Goal: Task Accomplishment & Management: Manage account settings

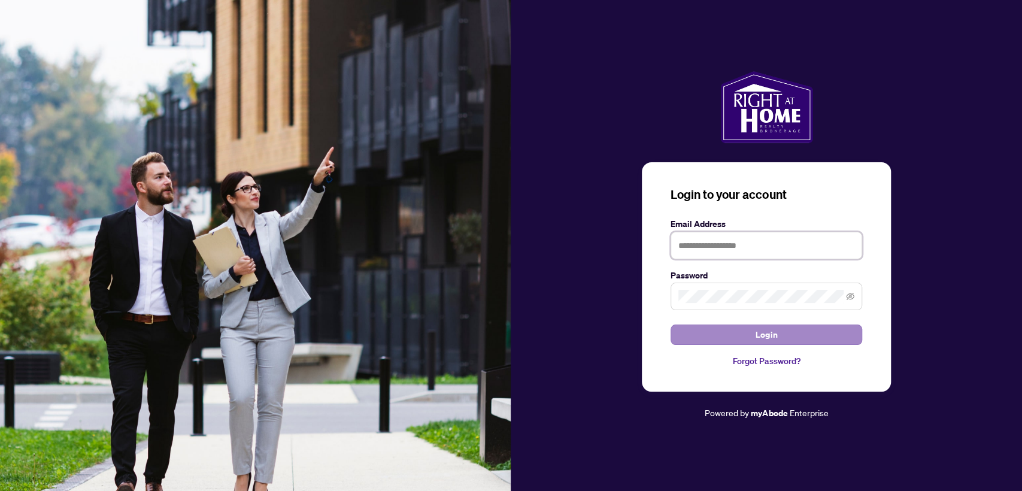
type input "**********"
click at [729, 330] on button "Login" at bounding box center [766, 334] width 192 height 20
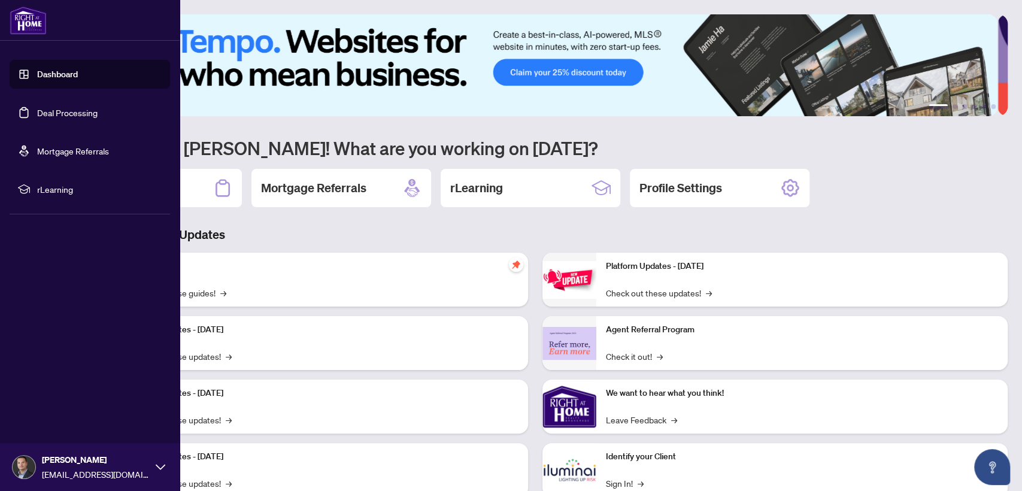
click at [86, 113] on link "Deal Processing" at bounding box center [67, 112] width 60 height 11
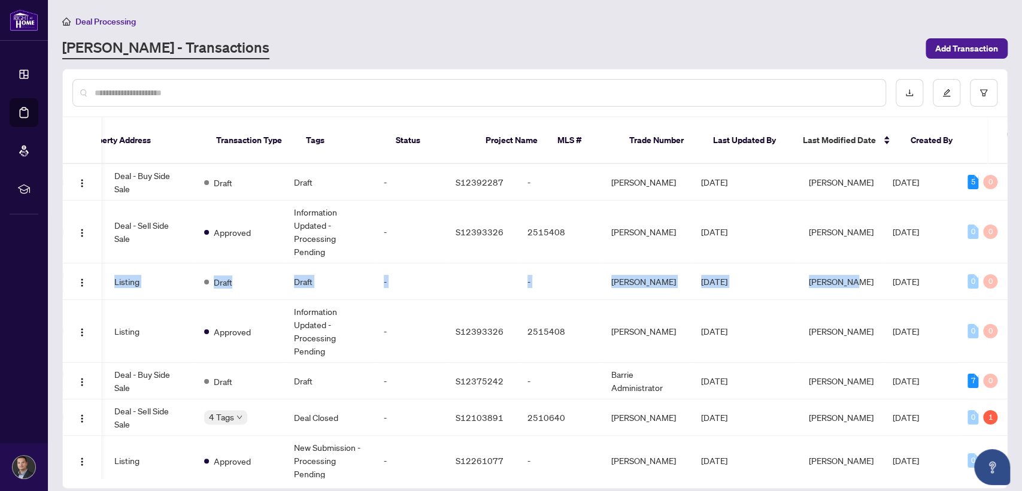
scroll to position [0, 212]
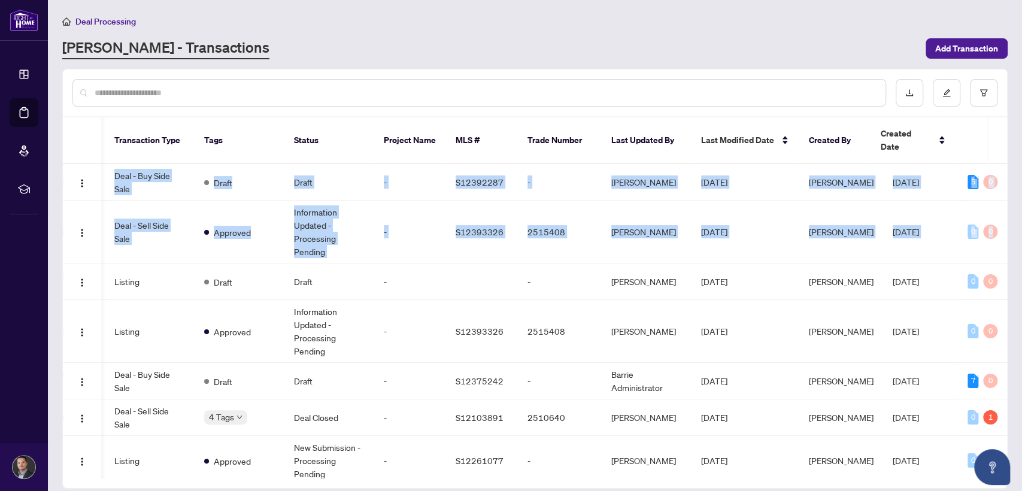
drag, startPoint x: 1002, startPoint y: 233, endPoint x: 1007, endPoint y: 287, distance: 54.7
click at [1007, 287] on main "Deal Processing [PERSON_NAME] - Transactions Add Transaction Ticket Number Prop…" at bounding box center [535, 245] width 974 height 491
click at [1006, 209] on div "Ticket Number Property Address Transaction Type Tags Status Project Name MLS # …" at bounding box center [534, 279] width 945 height 420
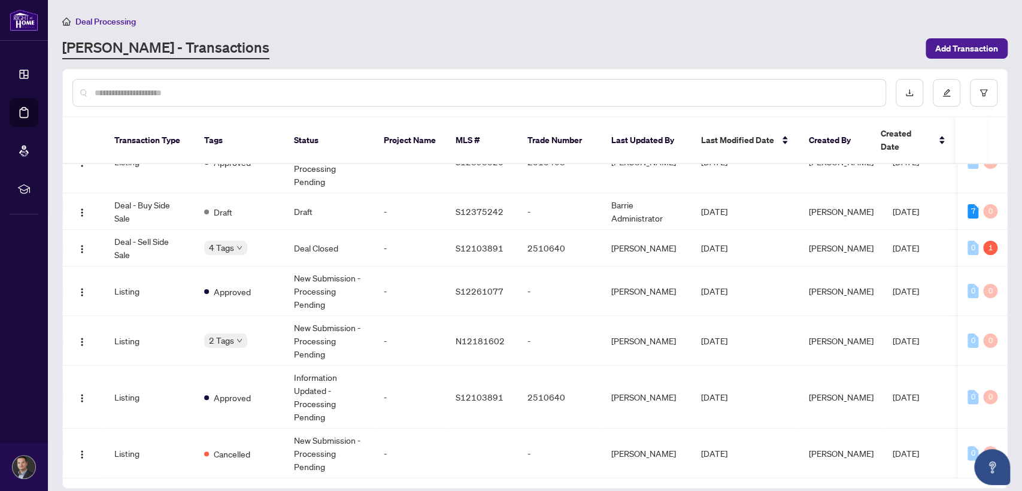
scroll to position [0, 0]
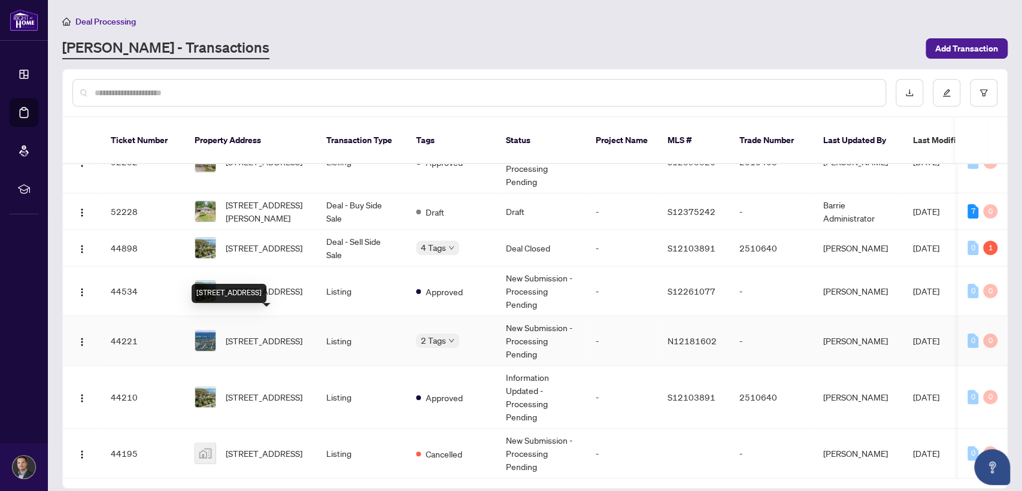
click at [259, 334] on span "[STREET_ADDRESS]" at bounding box center [264, 340] width 77 height 13
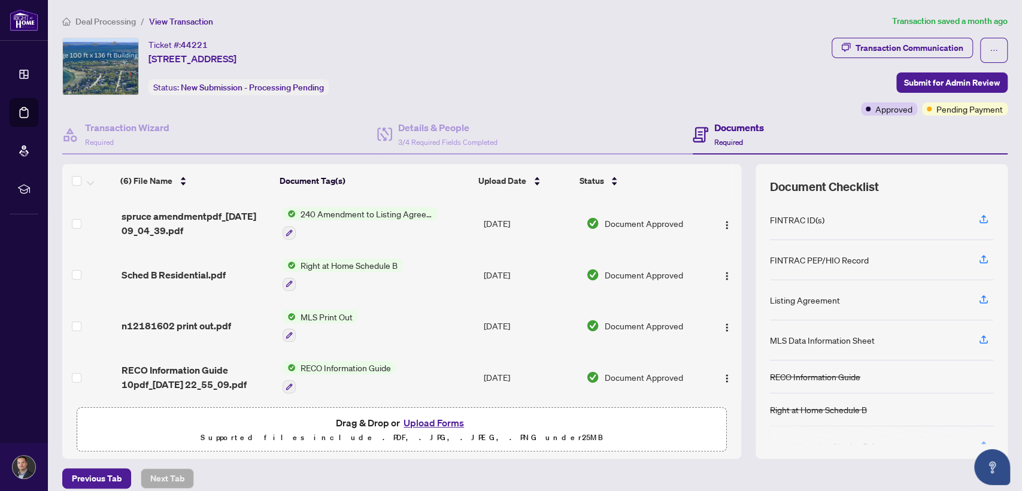
click at [420, 412] on span "Drag & Drop or Upload Forms Supported files include .PDF, .JPG, .JPEG, .PNG und…" at bounding box center [401, 430] width 649 height 44
click at [419, 417] on button "Upload Forms" at bounding box center [434, 423] width 68 height 16
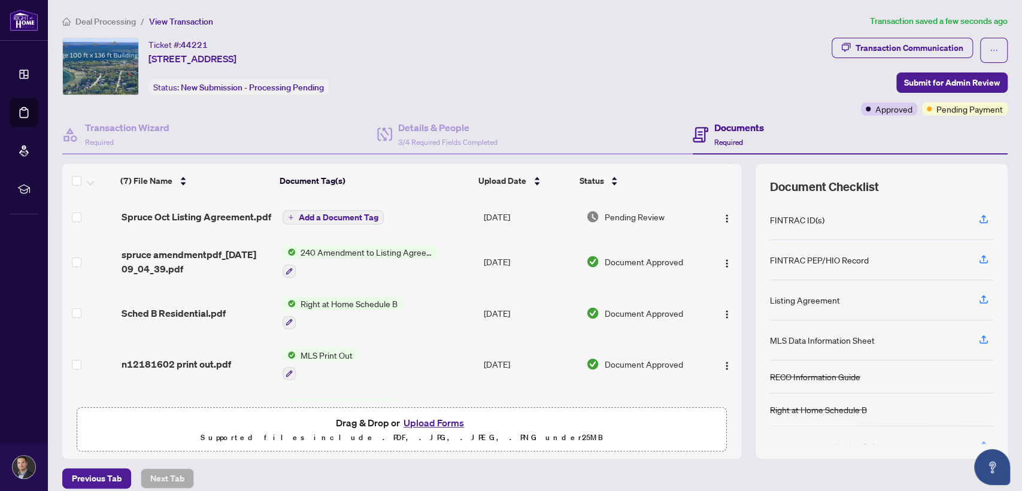
click at [426, 420] on button "Upload Forms" at bounding box center [434, 423] width 68 height 16
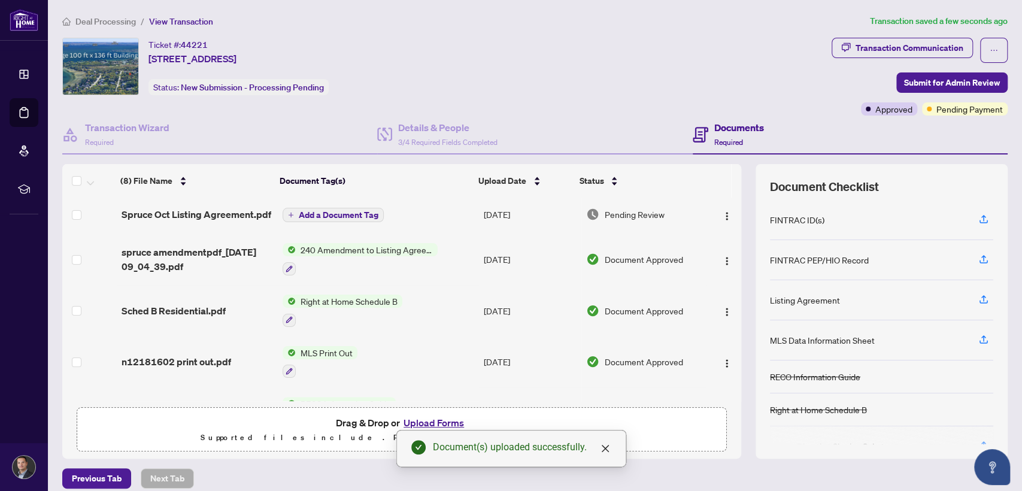
scroll to position [44, 0]
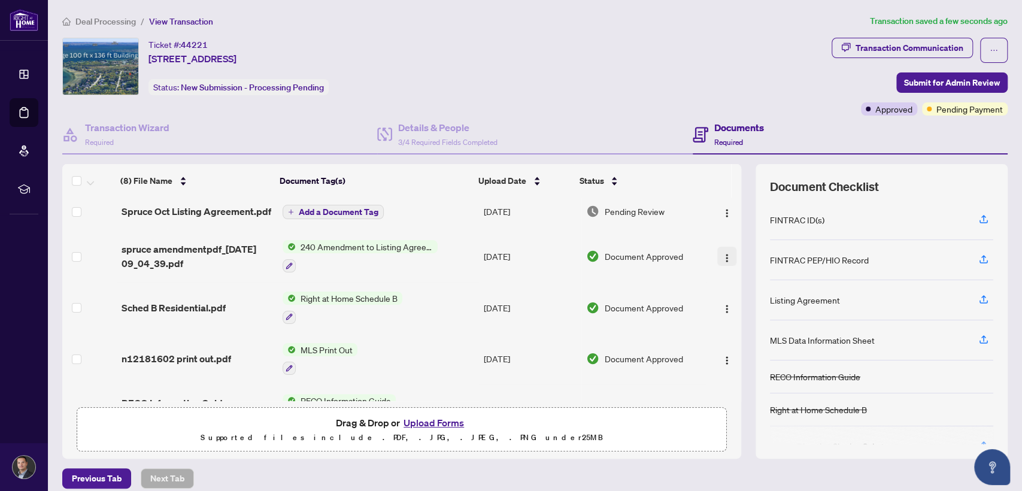
click at [722, 256] on img "button" at bounding box center [727, 258] width 10 height 10
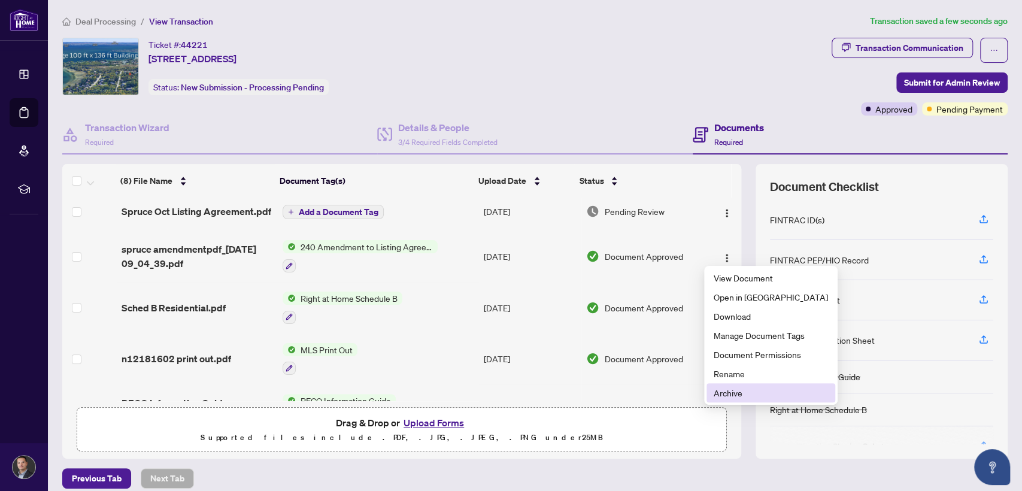
click at [722, 389] on span "Archive" at bounding box center [771, 392] width 114 height 13
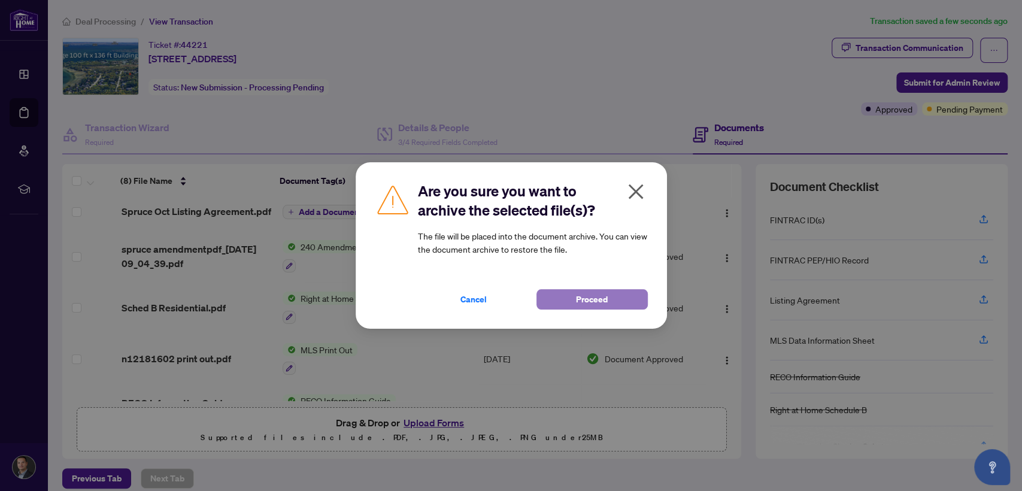
click at [604, 298] on span "Proceed" at bounding box center [592, 299] width 32 height 19
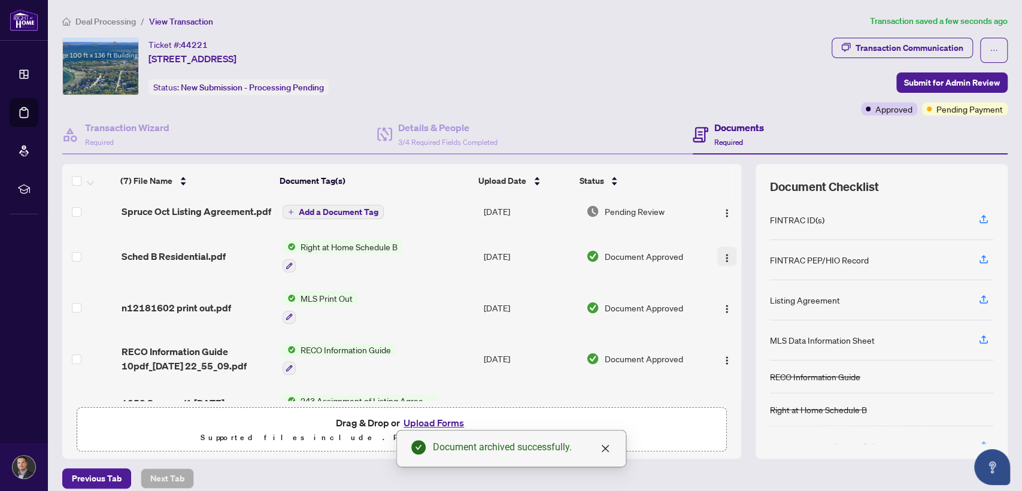
click at [722, 258] on img "button" at bounding box center [727, 258] width 10 height 10
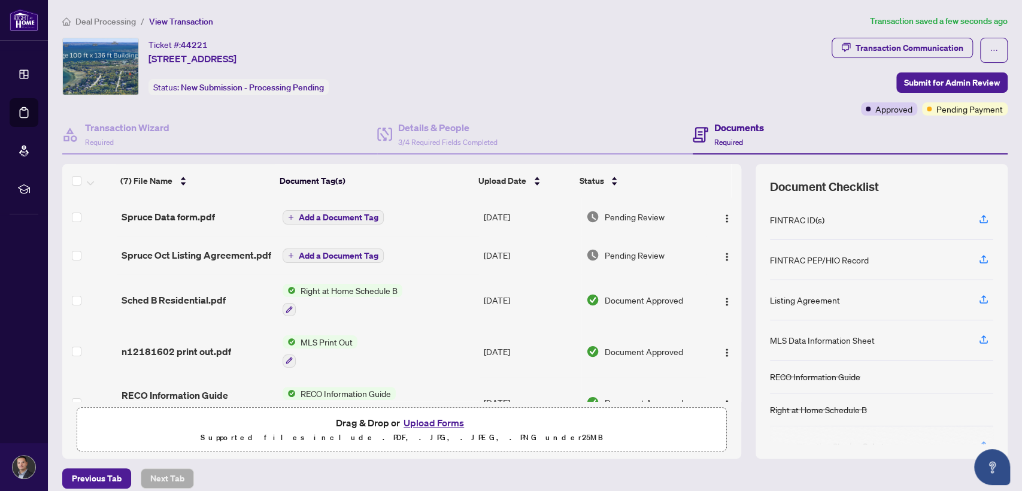
click at [359, 257] on span "Add a Document Tag" at bounding box center [339, 255] width 80 height 8
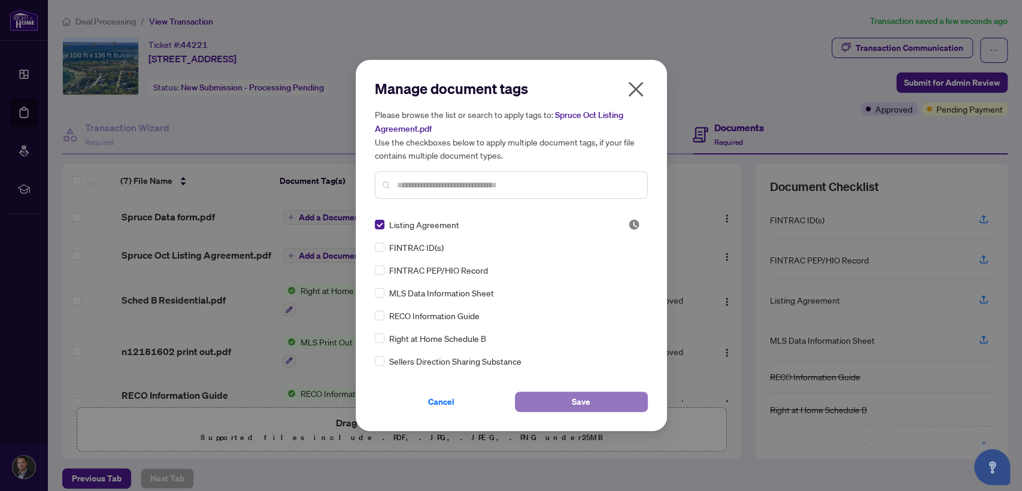
click at [553, 404] on button "Save" at bounding box center [581, 402] width 133 height 20
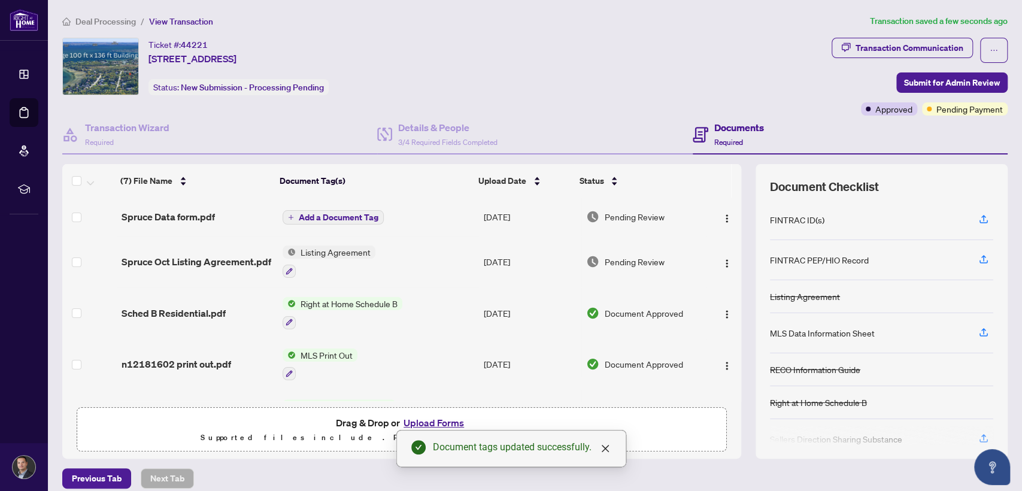
click at [346, 217] on span "Add a Document Tag" at bounding box center [339, 217] width 80 height 8
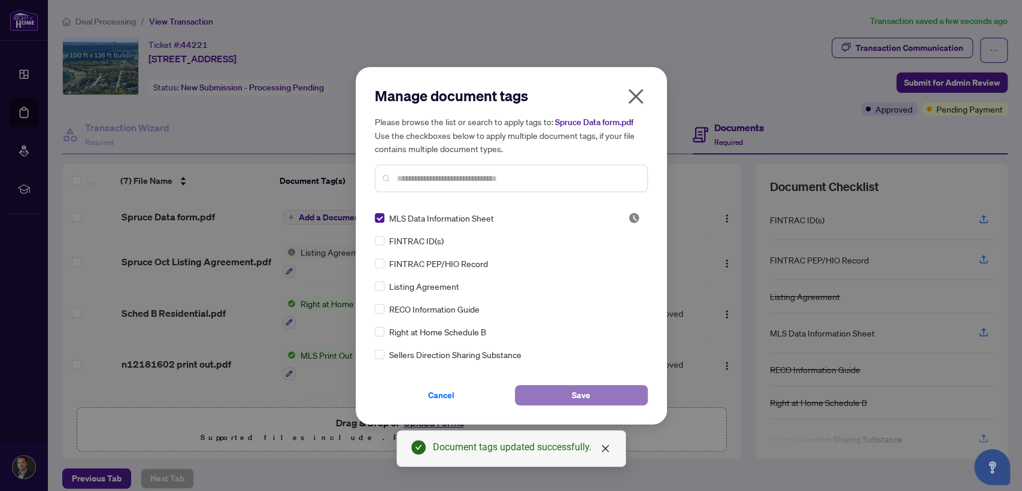
click at [540, 389] on button "Save" at bounding box center [581, 395] width 133 height 20
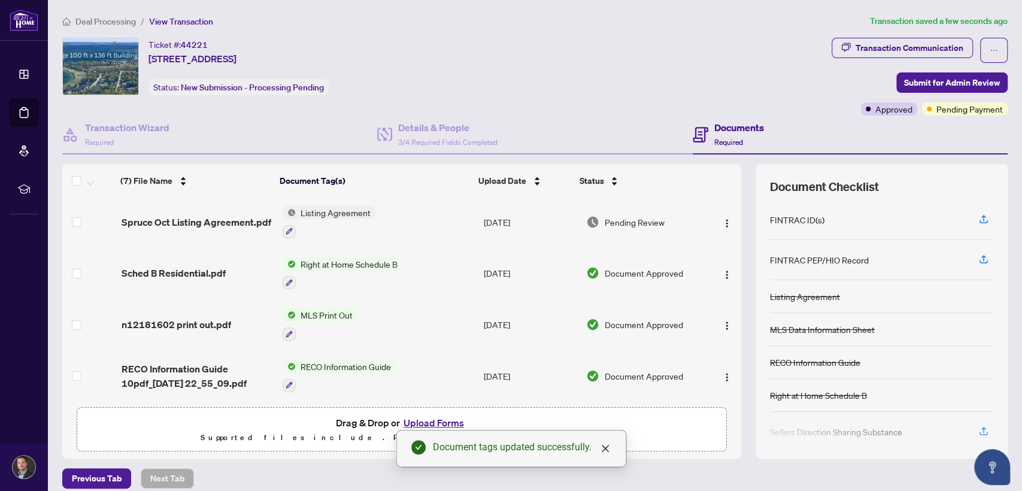
scroll to position [50, 0]
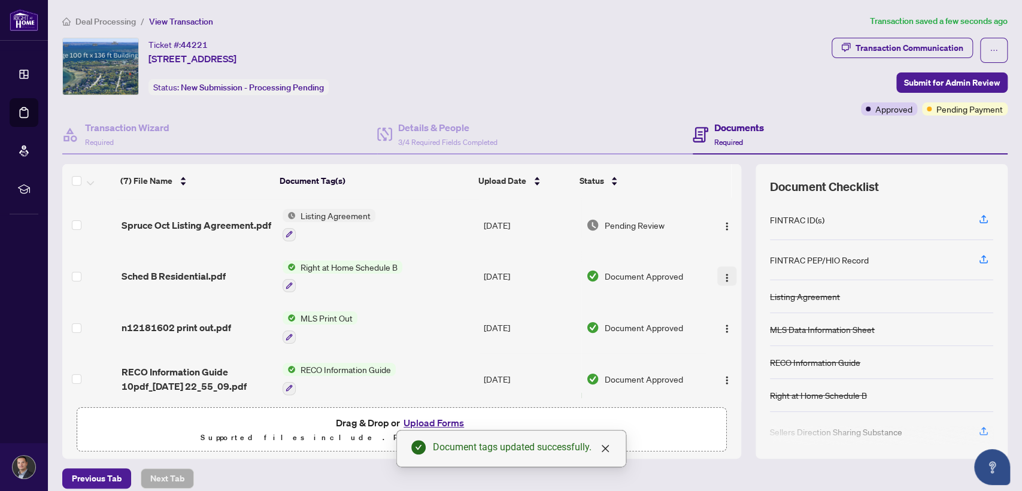
click at [722, 273] on img "button" at bounding box center [727, 278] width 10 height 10
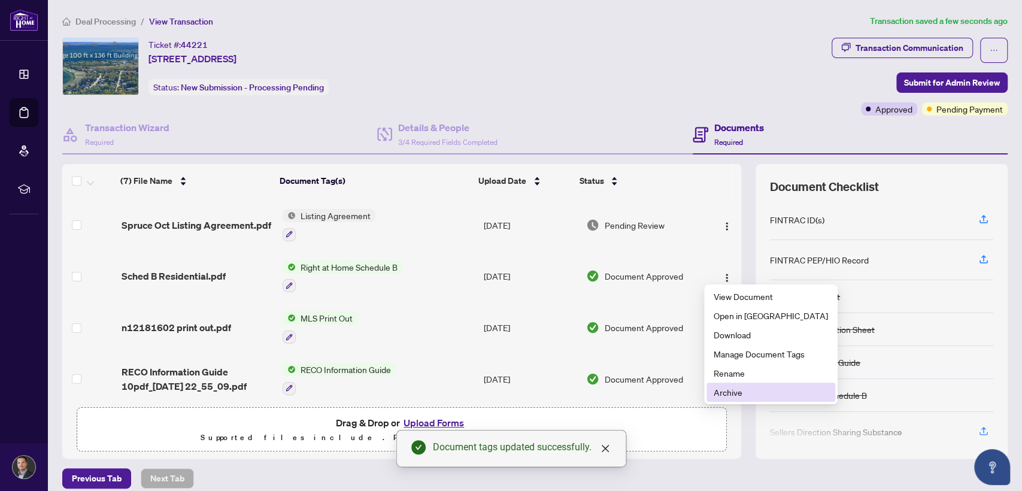
click at [719, 389] on span "Archive" at bounding box center [771, 392] width 114 height 13
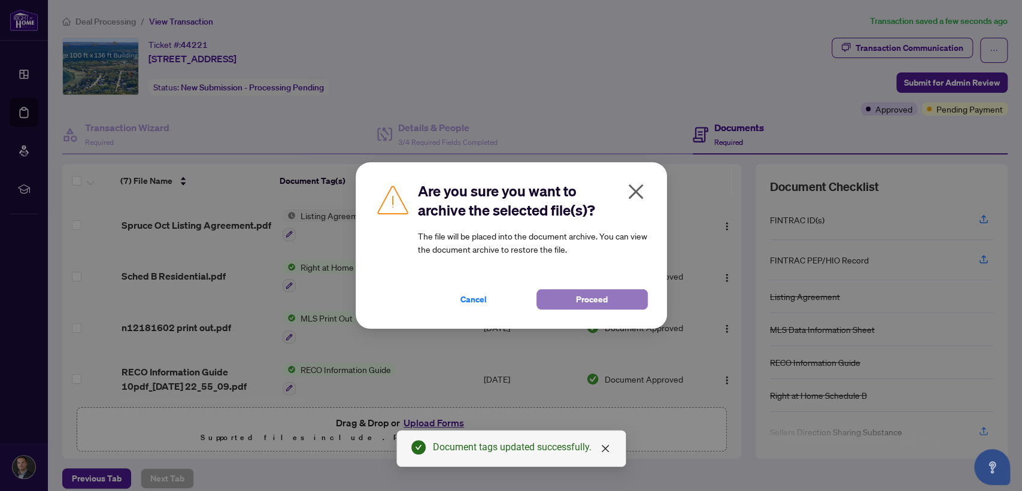
click at [620, 296] on button "Proceed" at bounding box center [591, 299] width 111 height 20
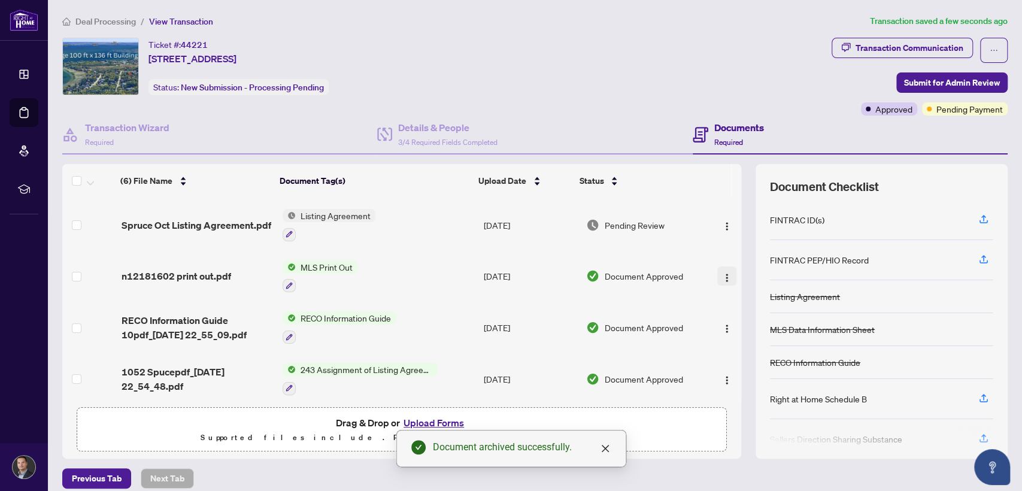
click at [720, 269] on button "button" at bounding box center [726, 275] width 19 height 19
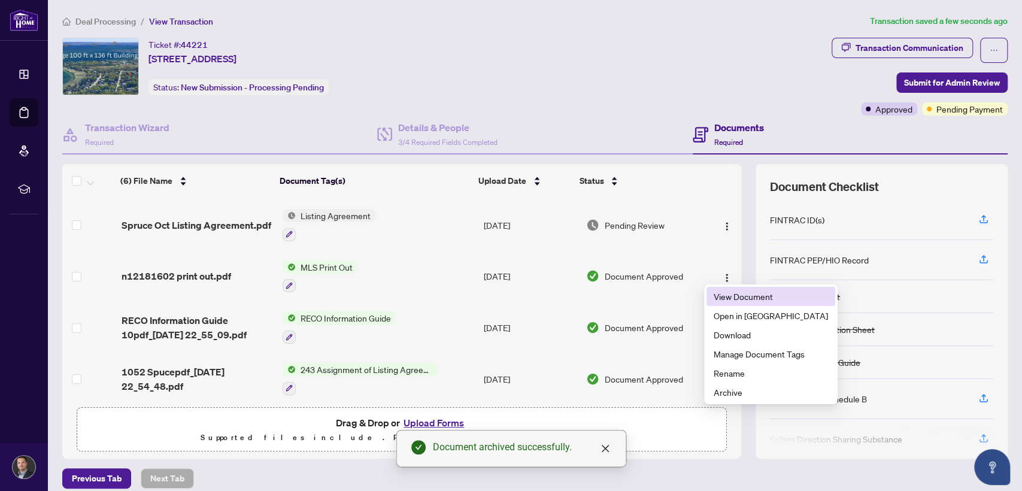
click at [726, 293] on span "View Document" at bounding box center [771, 296] width 114 height 13
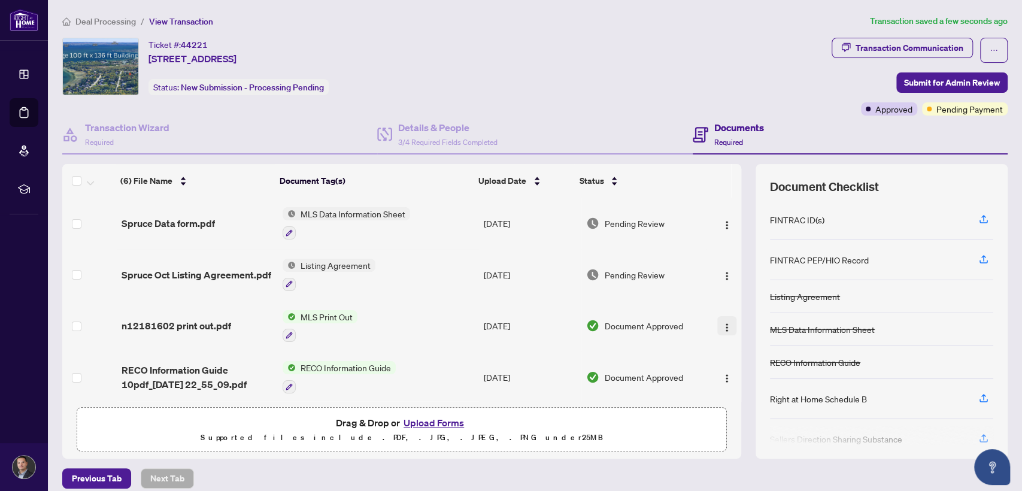
click at [722, 326] on img "button" at bounding box center [727, 328] width 10 height 10
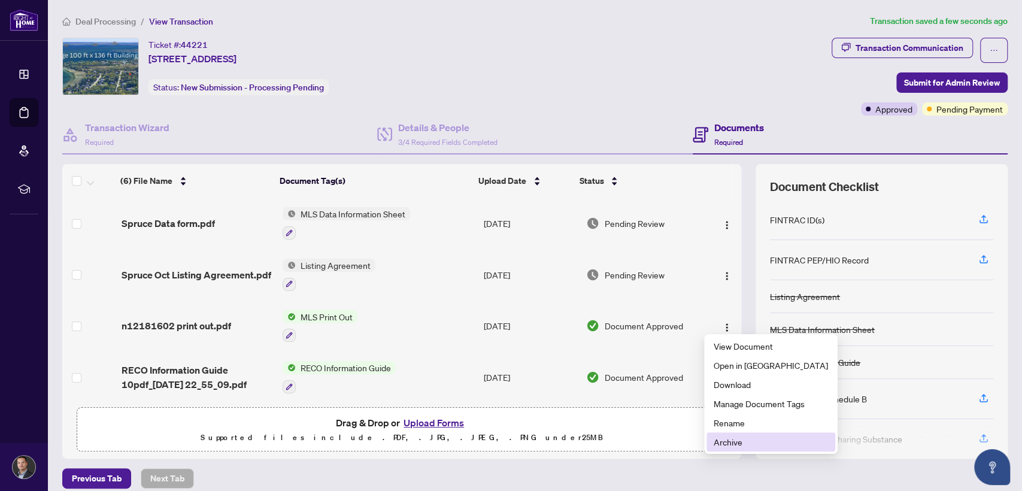
click at [720, 437] on span "Archive" at bounding box center [771, 441] width 114 height 13
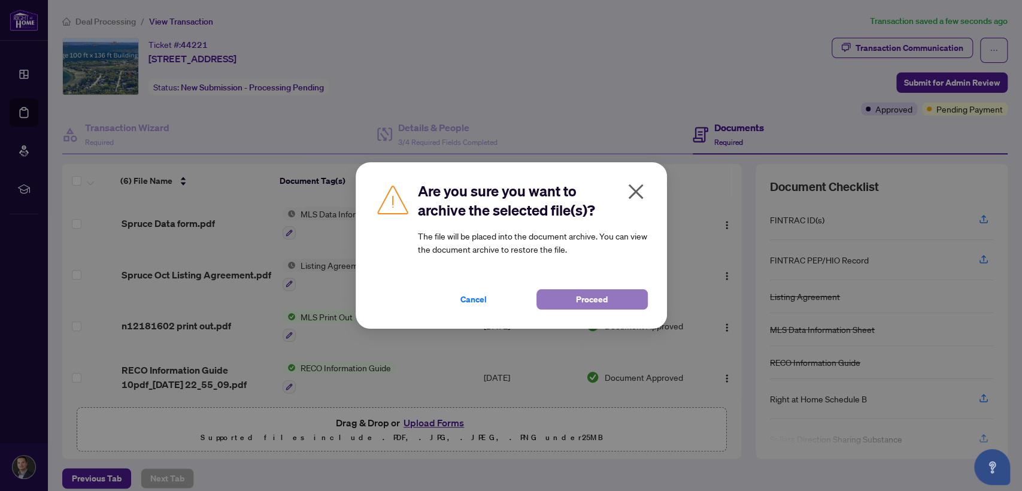
click at [618, 301] on button "Proceed" at bounding box center [591, 299] width 111 height 20
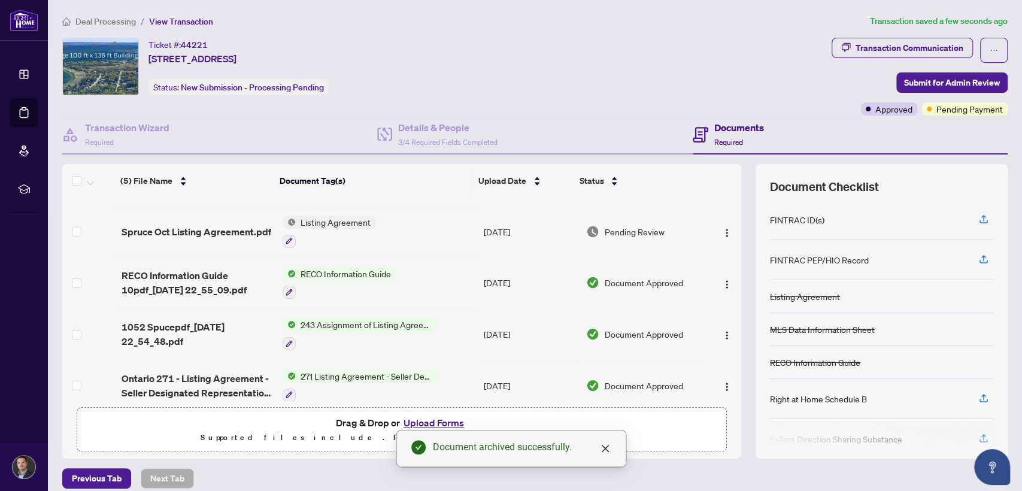
scroll to position [53, 0]
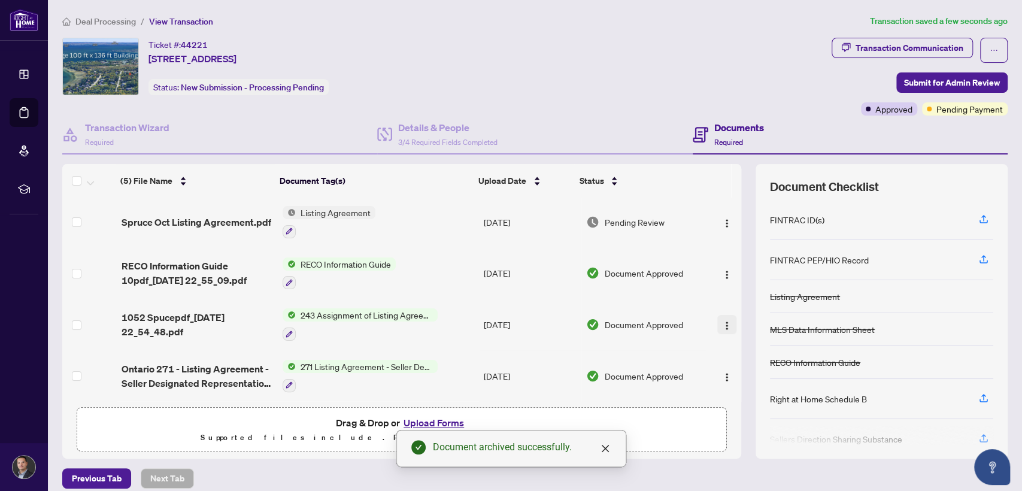
click at [722, 321] on img "button" at bounding box center [727, 326] width 10 height 10
click at [663, 430] on p "Supported files include .PDF, .JPG, .JPEG, .PNG under 25 MB" at bounding box center [401, 437] width 635 height 14
click at [722, 372] on img "button" at bounding box center [727, 377] width 10 height 10
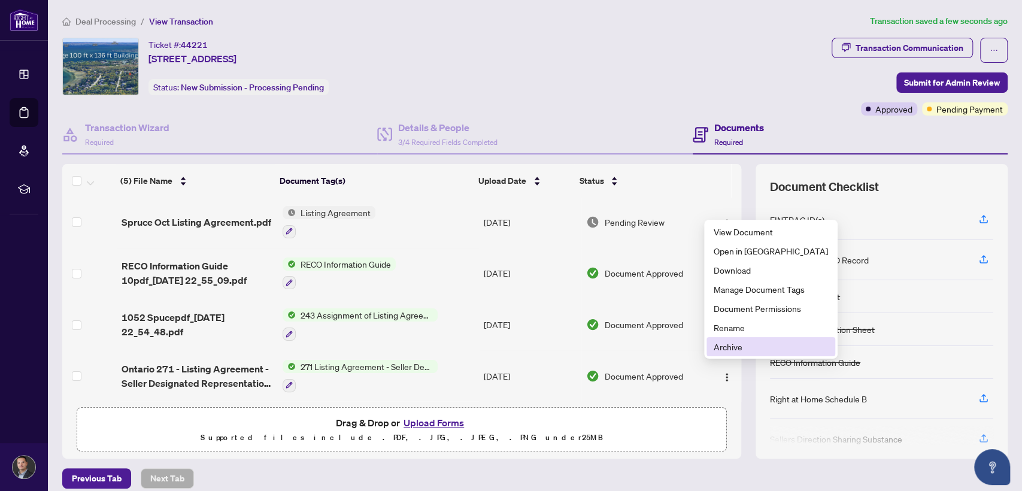
click at [738, 347] on span "Archive" at bounding box center [771, 346] width 114 height 13
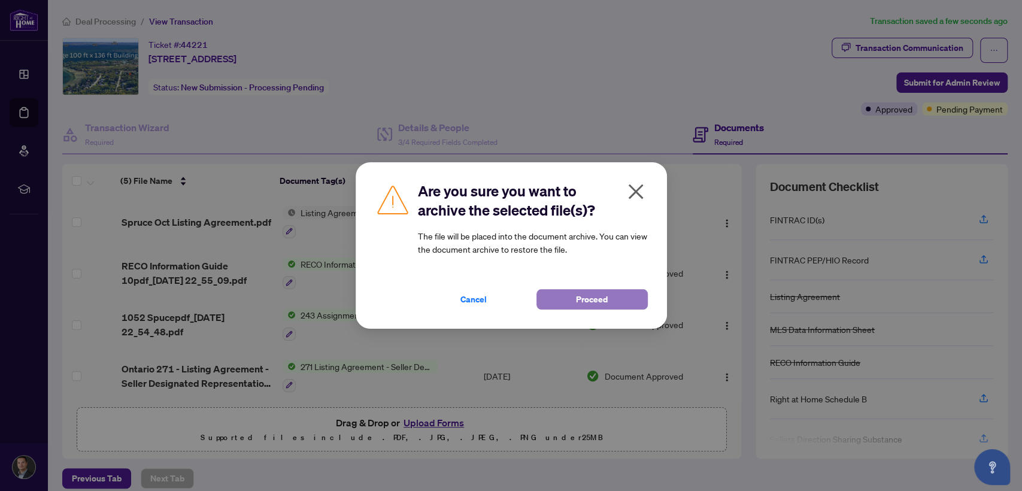
click at [614, 302] on button "Proceed" at bounding box center [591, 299] width 111 height 20
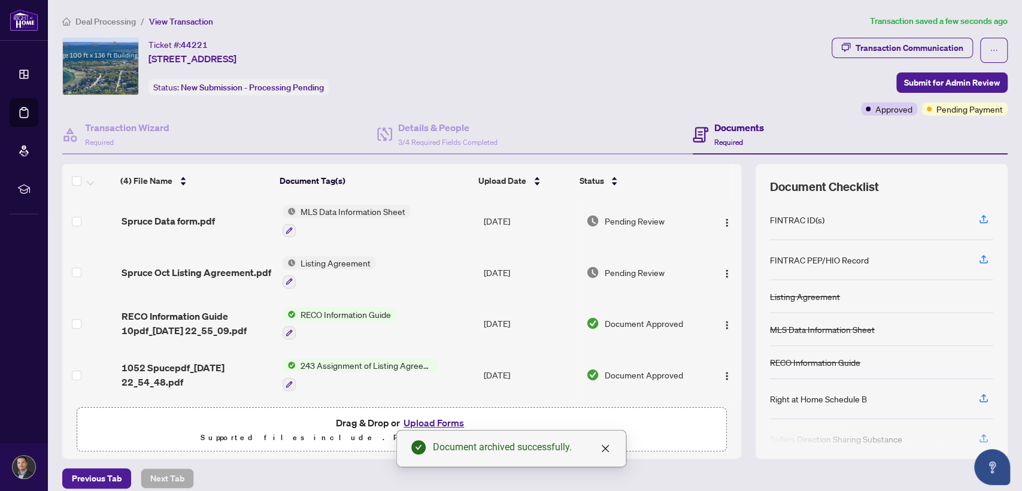
scroll to position [2, 0]
click at [215, 362] on span "1052 Spucepdf_[DATE] 22_54_48.pdf" at bounding box center [197, 375] width 151 height 29
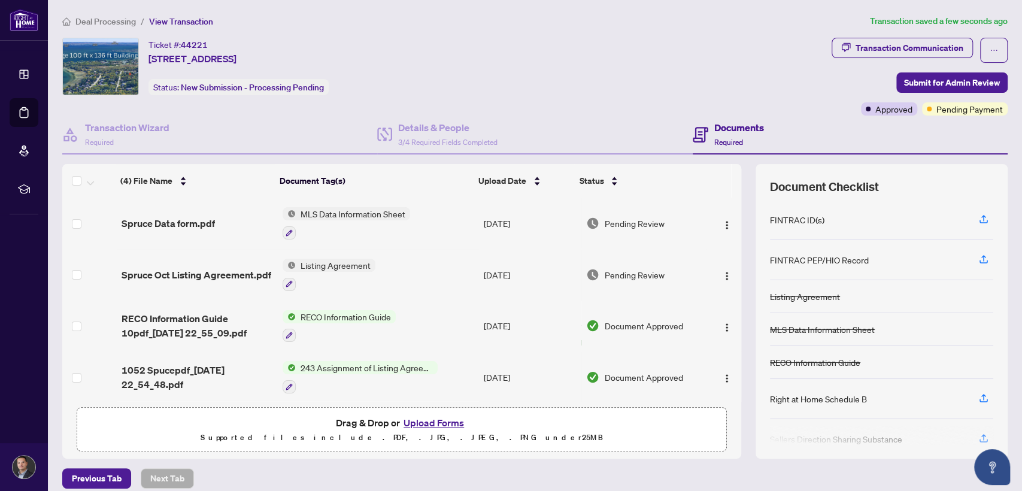
scroll to position [2, 0]
click at [722, 375] on img "button" at bounding box center [727, 377] width 10 height 10
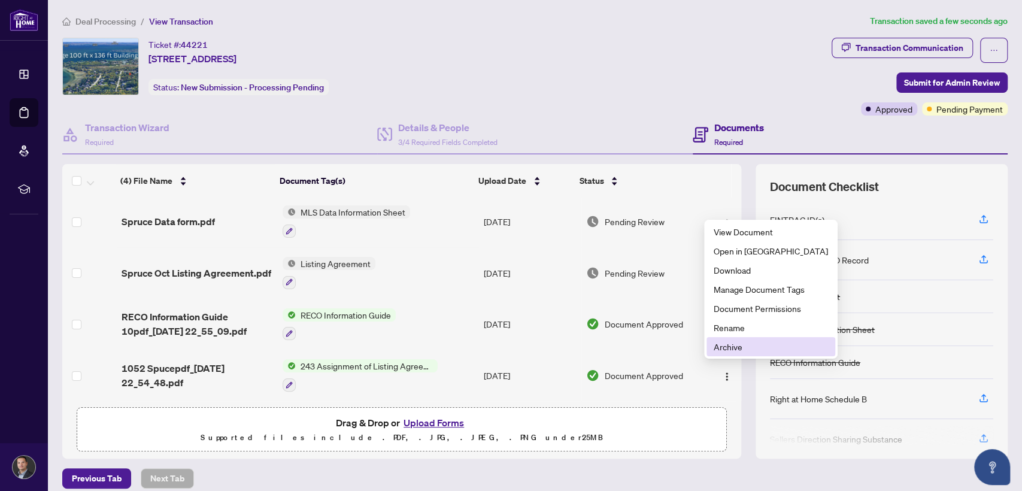
click at [722, 351] on span "Archive" at bounding box center [771, 346] width 114 height 13
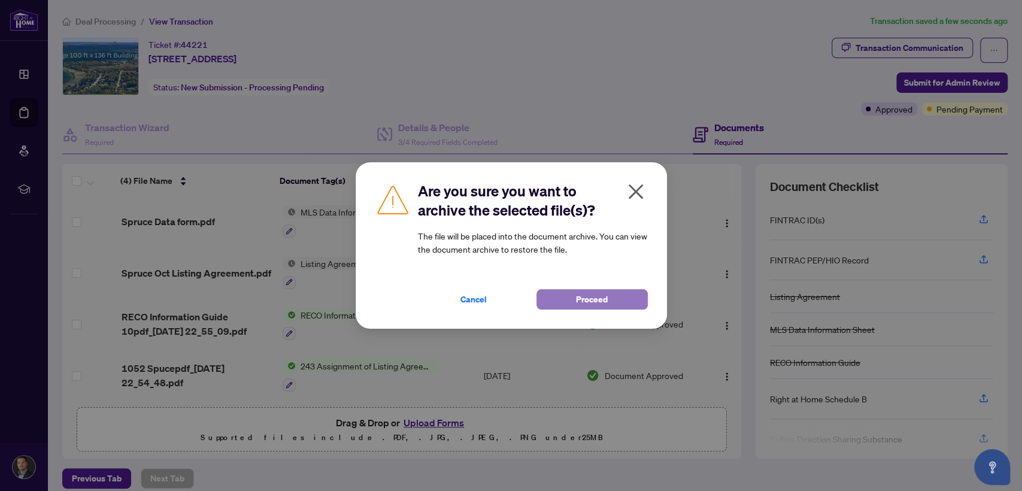
click at [622, 305] on button "Proceed" at bounding box center [591, 299] width 111 height 20
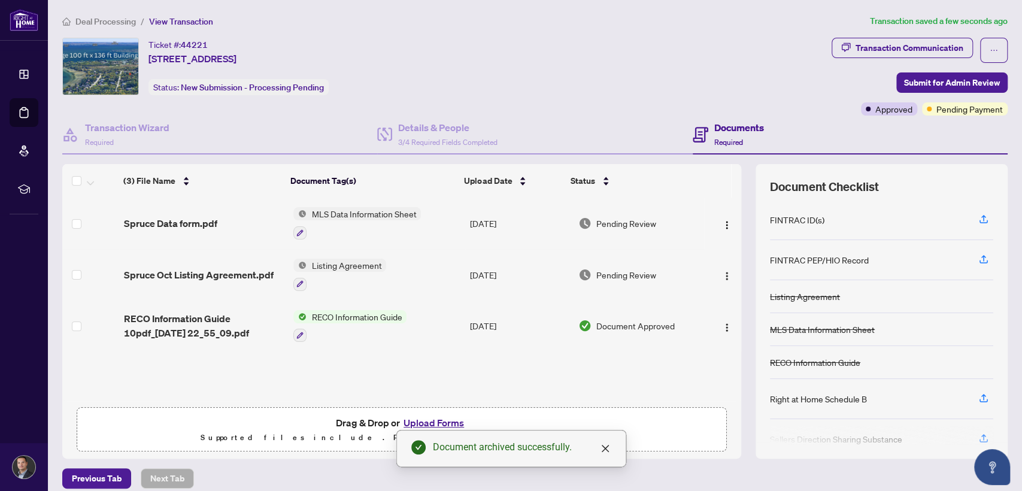
scroll to position [0, 0]
